Goal: Information Seeking & Learning: Learn about a topic

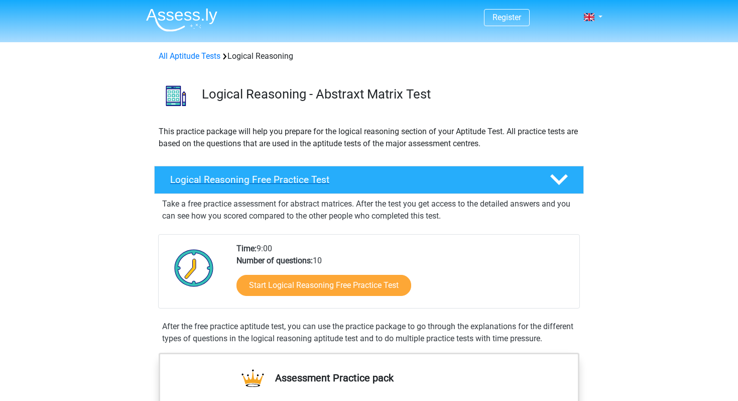
click at [332, 181] on h4 "Logical Reasoning Free Practice Test" at bounding box center [351, 180] width 363 height 12
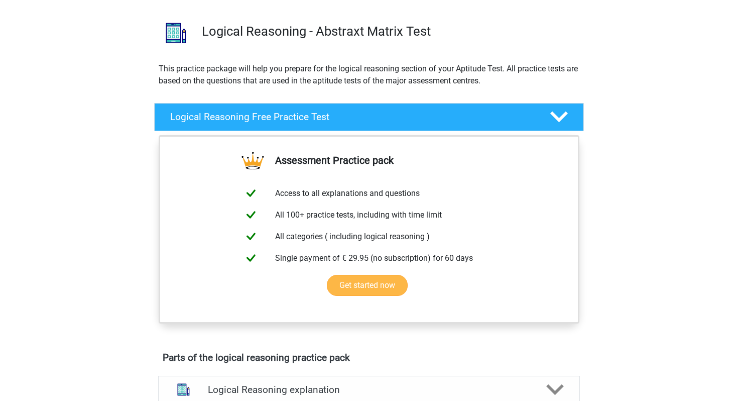
scroll to position [64, 0]
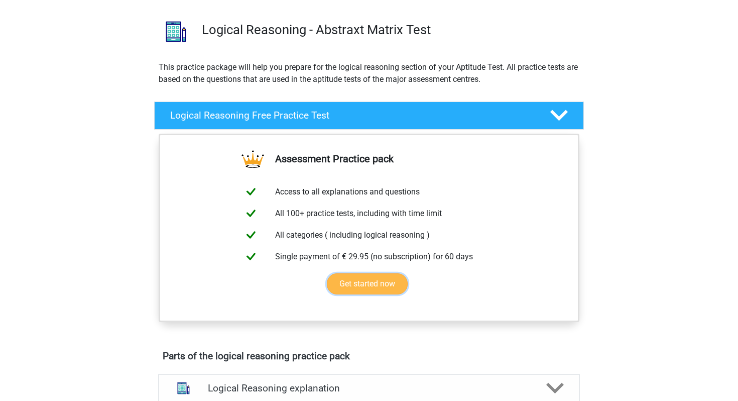
click at [379, 283] on link "Get started now" at bounding box center [367, 283] width 81 height 21
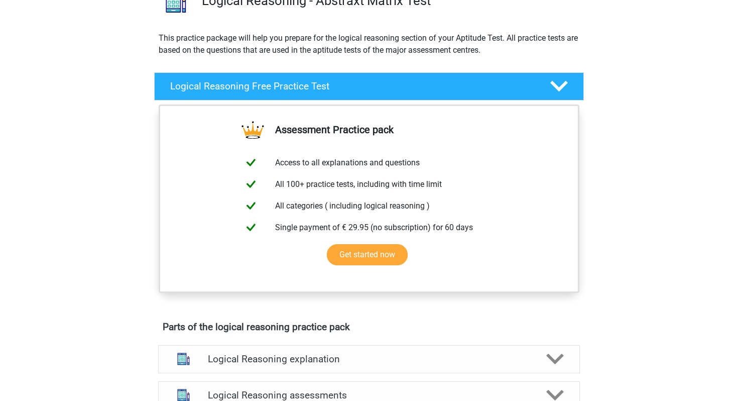
scroll to position [0, 0]
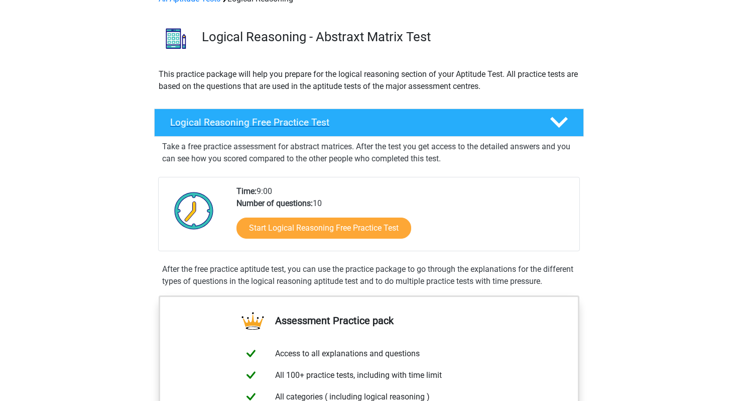
scroll to position [60, 0]
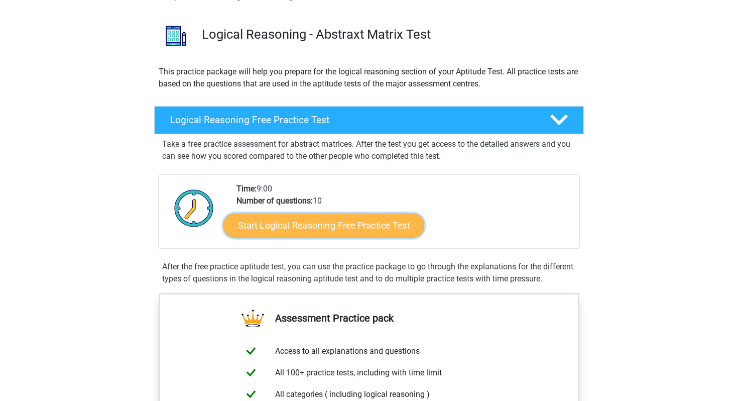
click at [293, 227] on link "Start Logical Reasoning Free Practice Test" at bounding box center [323, 225] width 201 height 24
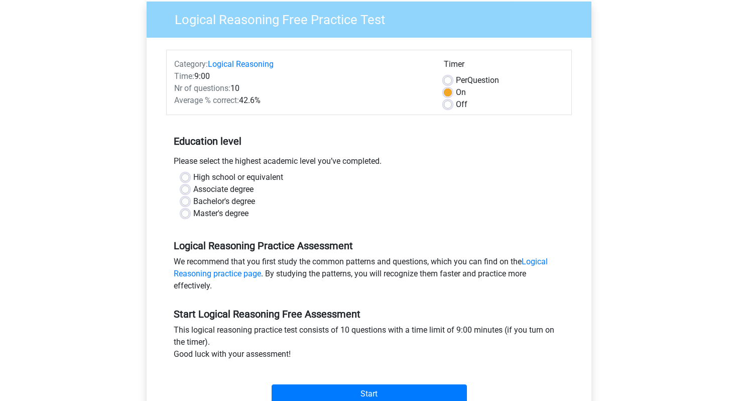
scroll to position [82, 0]
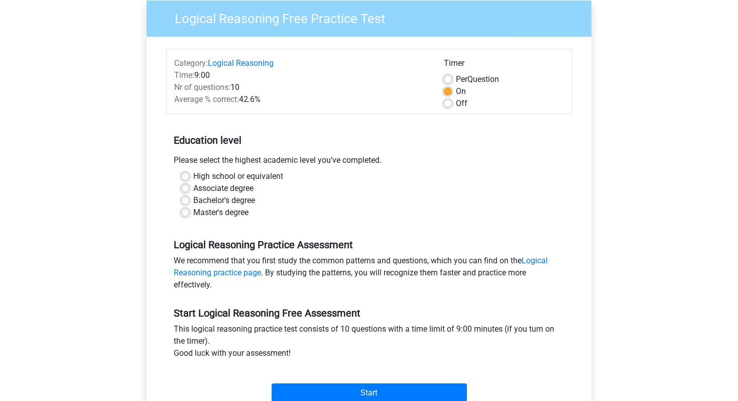
click at [456, 78] on label "Per Question" at bounding box center [477, 79] width 43 height 12
click at [449, 78] on input "Per Question" at bounding box center [448, 78] width 8 height 10
radio input "true"
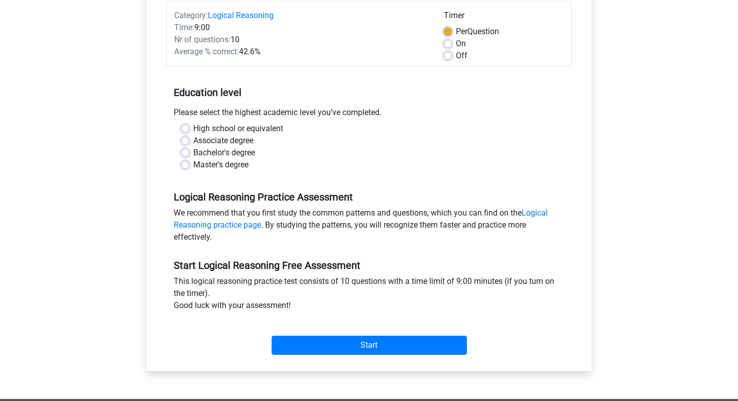
scroll to position [130, 0]
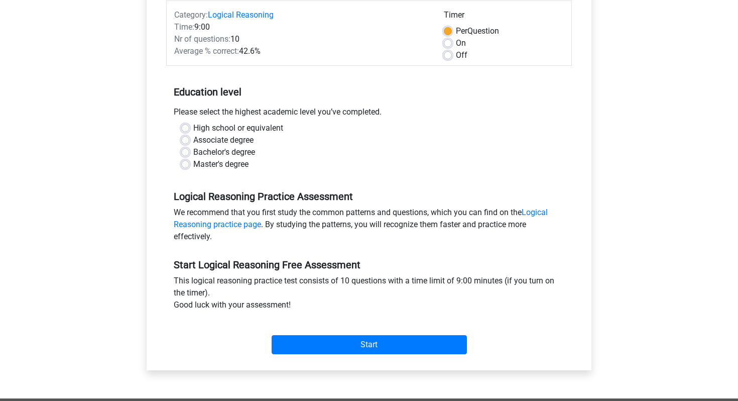
click at [193, 165] on label "Master's degree" at bounding box center [220, 164] width 55 height 12
click at [184, 165] on input "Master's degree" at bounding box center [185, 163] width 8 height 10
radio input "true"
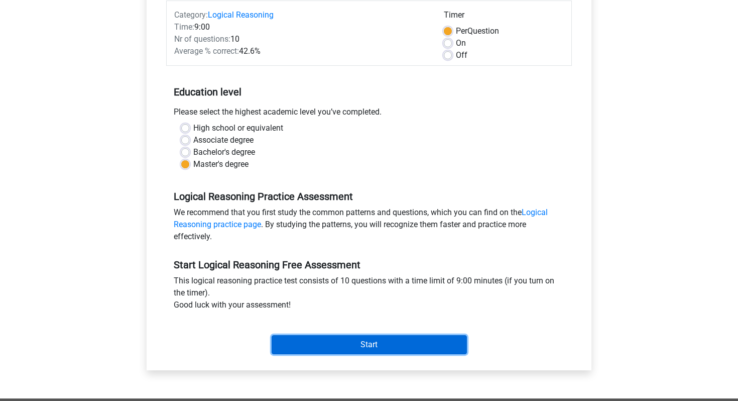
click at [347, 339] on input "Start" at bounding box center [369, 344] width 195 height 19
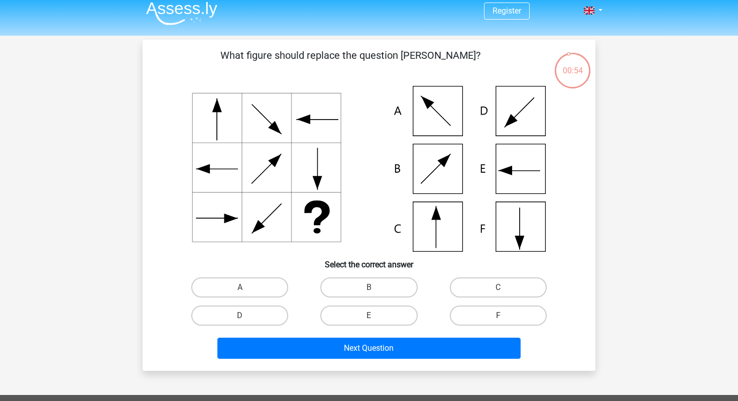
scroll to position [11, 0]
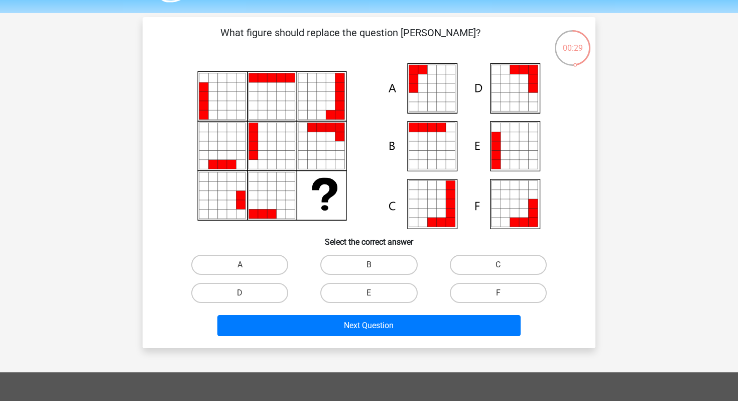
scroll to position [33, 0]
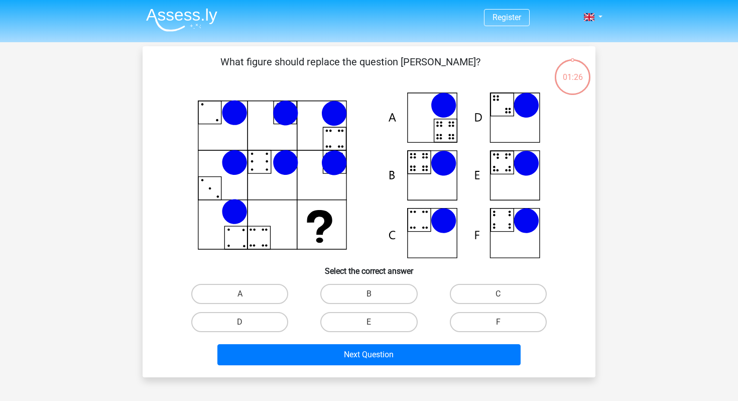
scroll to position [33, 0]
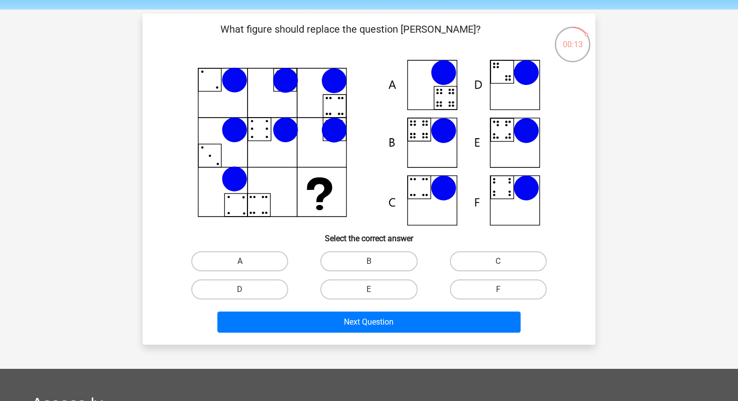
click at [254, 256] on label "A" at bounding box center [239, 261] width 97 height 20
click at [247, 261] on input "A" at bounding box center [243, 264] width 7 height 7
radio input "true"
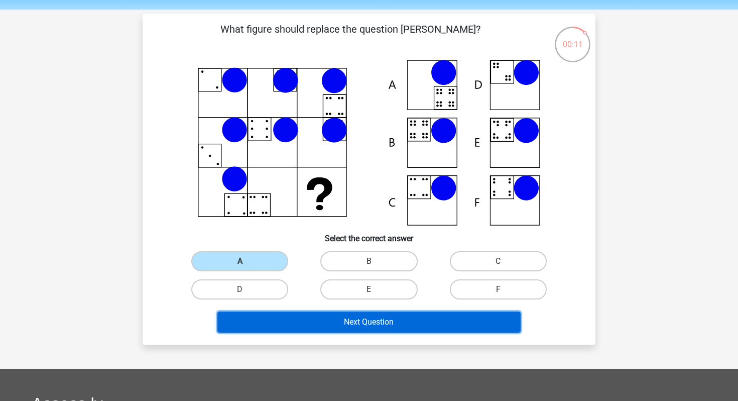
click at [306, 317] on button "Next Question" at bounding box center [369, 321] width 304 height 21
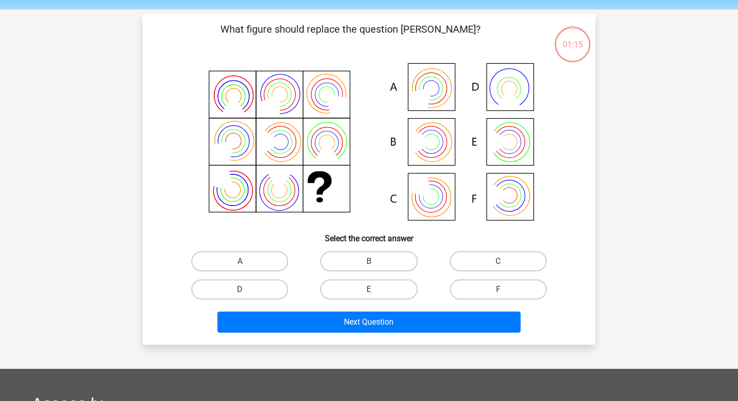
scroll to position [46, 0]
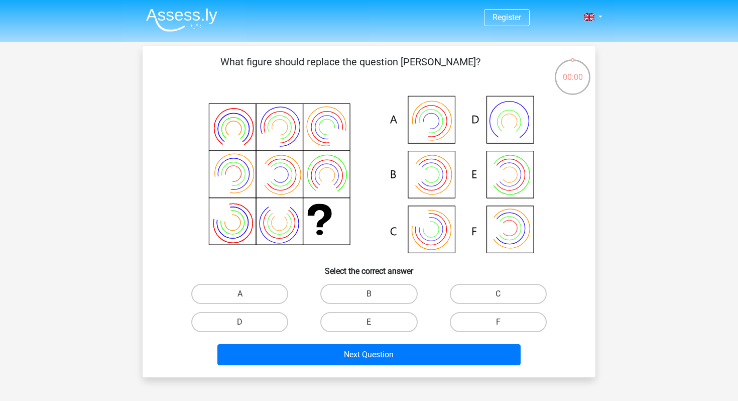
scroll to position [46, 0]
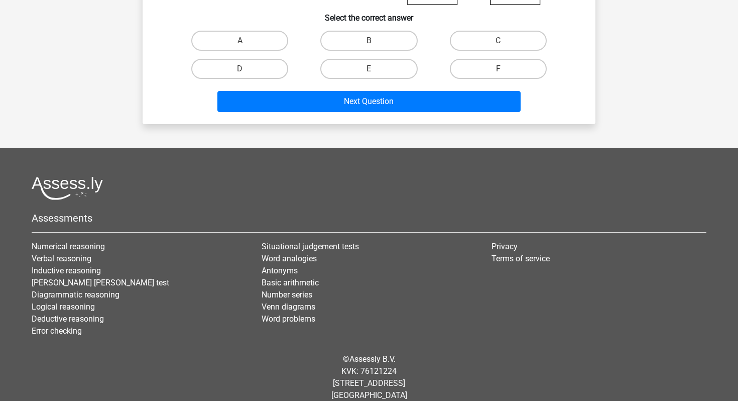
scroll to position [255, 0]
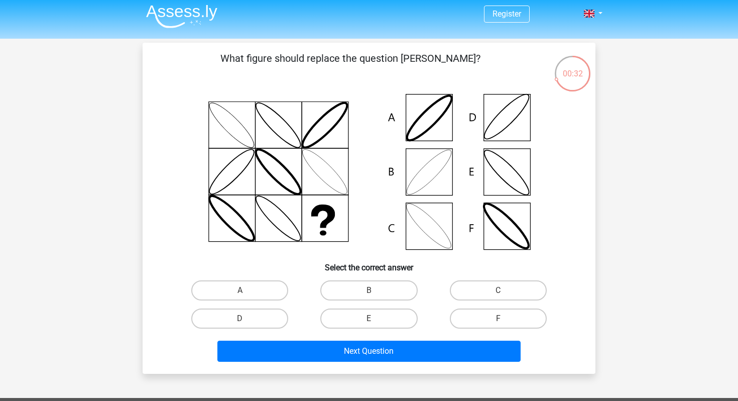
scroll to position [2, 0]
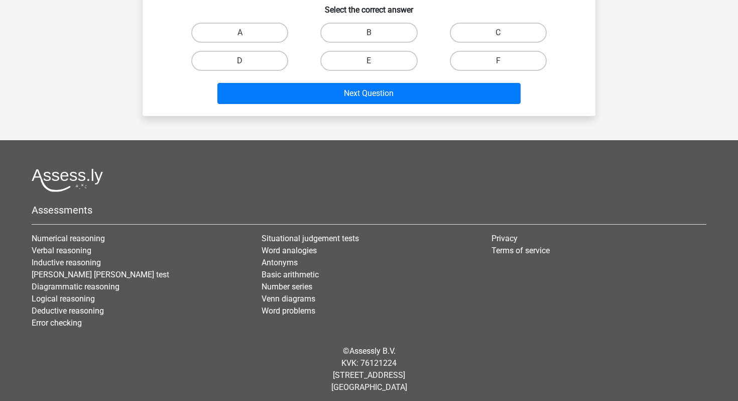
scroll to position [262, 0]
